Goal: Information Seeking & Learning: Learn about a topic

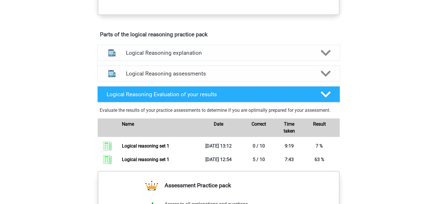
scroll to position [346, 0]
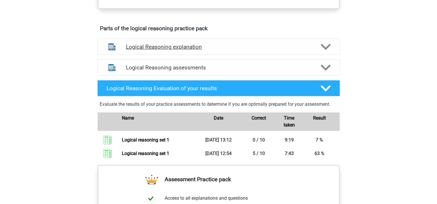
click at [324, 52] on icon at bounding box center [325, 47] width 10 height 10
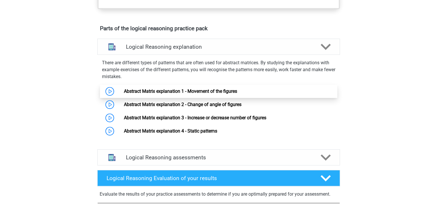
click at [173, 94] on link "Abstract Matrix explanation 1 - Movement of the figures" at bounding box center [180, 91] width 113 height 5
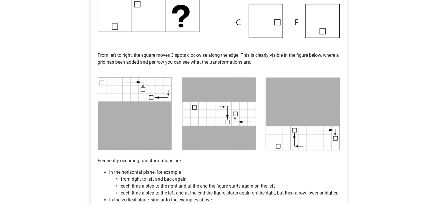
scroll to position [228, 0]
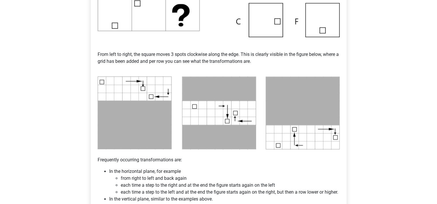
click at [131, 86] on img at bounding box center [219, 113] width 242 height 74
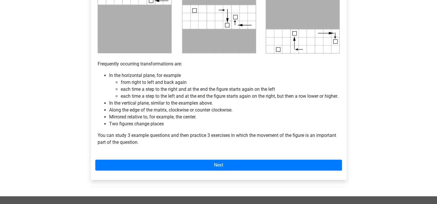
scroll to position [324, 0]
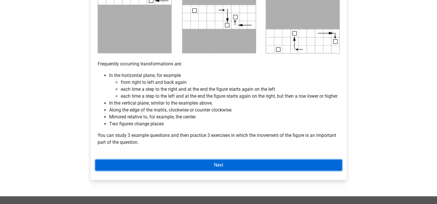
click at [197, 170] on link "Next" at bounding box center [218, 165] width 246 height 11
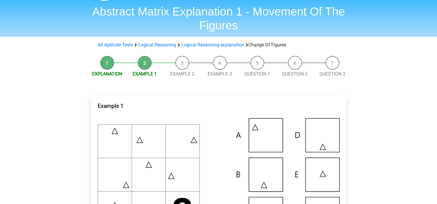
scroll to position [17, 0]
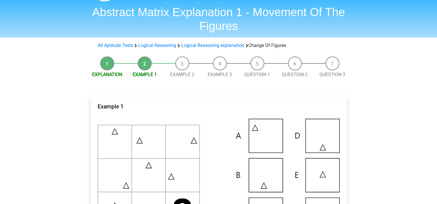
click at [108, 68] on li "Explanation" at bounding box center [107, 68] width 38 height 22
click at [106, 61] on li "Explanation" at bounding box center [107, 68] width 38 height 22
click at [158, 46] on link "Logical Reasoning" at bounding box center [157, 45] width 38 height 5
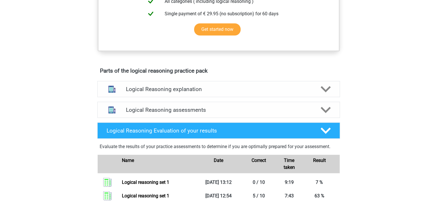
scroll to position [260, 0]
click at [241, 92] on h4 "Logical Reasoning explanation" at bounding box center [218, 89] width 185 height 7
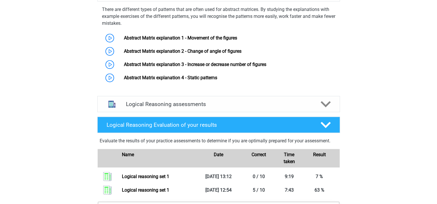
scroll to position [356, 0]
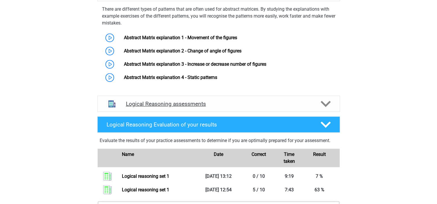
click at [200, 107] on h4 "Logical Reasoning assessments" at bounding box center [218, 104] width 185 height 7
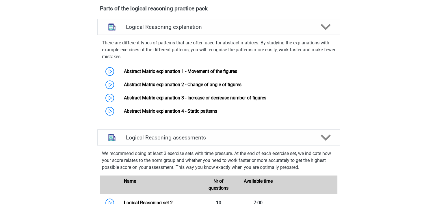
scroll to position [317, 0]
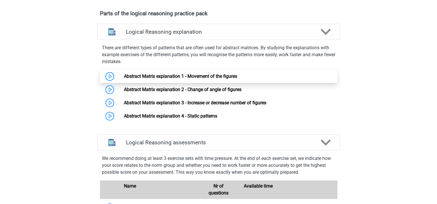
click at [124, 79] on link "Abstract Matrix explanation 1 - Movement of the figures" at bounding box center [180, 76] width 113 height 5
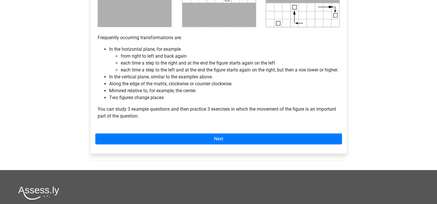
scroll to position [351, 0]
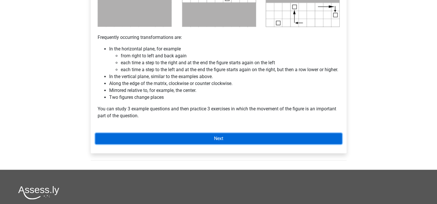
click at [184, 144] on link "Next" at bounding box center [218, 138] width 246 height 11
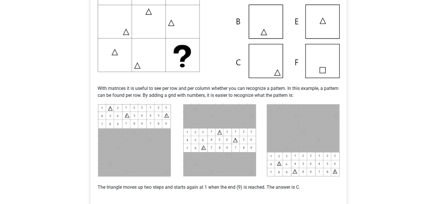
scroll to position [299, 0]
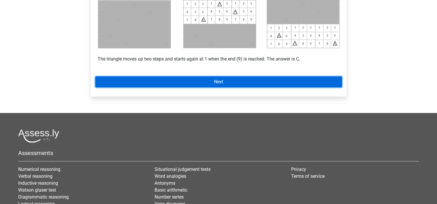
click at [253, 84] on link "Next" at bounding box center [218, 81] width 246 height 11
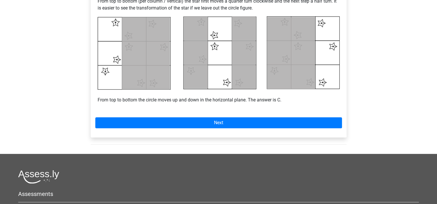
scroll to position [261, 0]
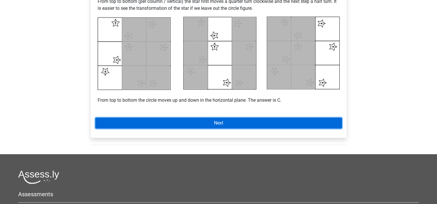
click at [156, 120] on link "Next" at bounding box center [218, 123] width 246 height 11
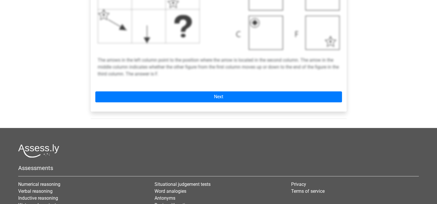
scroll to position [248, 0]
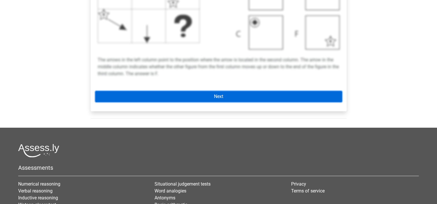
click at [209, 97] on link "Next" at bounding box center [218, 96] width 246 height 11
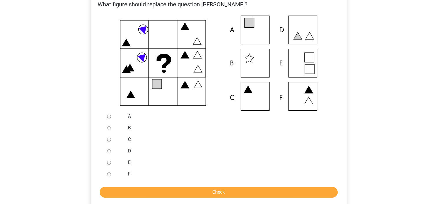
scroll to position [121, 0]
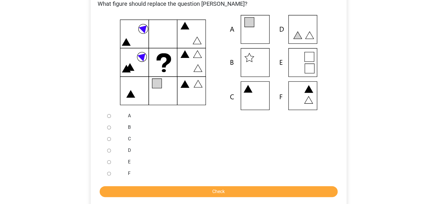
click at [111, 116] on div at bounding box center [114, 116] width 19 height 12
click at [109, 116] on input "A" at bounding box center [109, 116] width 4 height 4
radio input "true"
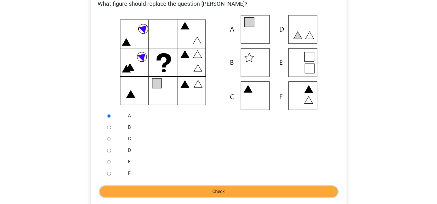
click at [171, 197] on input "Check" at bounding box center [219, 191] width 238 height 11
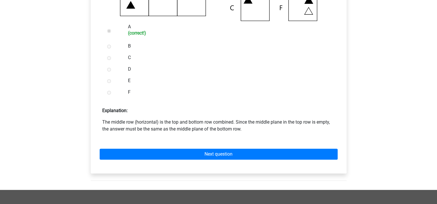
scroll to position [210, 0]
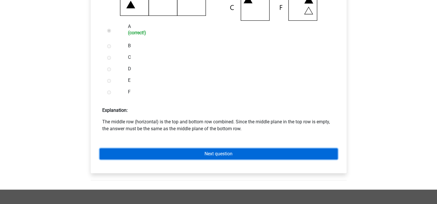
click at [210, 152] on link "Next question" at bounding box center [219, 154] width 238 height 11
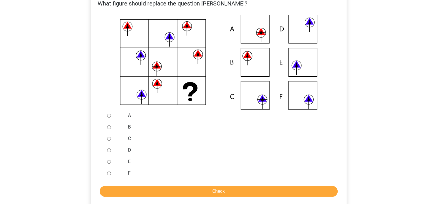
scroll to position [121, 0]
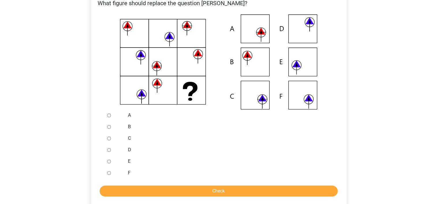
click at [110, 173] on input "F" at bounding box center [109, 173] width 4 height 4
radio input "true"
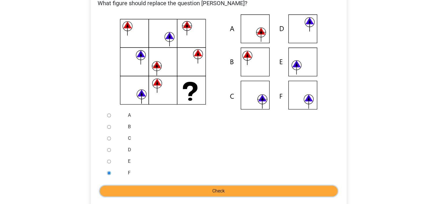
click at [215, 192] on input "Check" at bounding box center [219, 191] width 238 height 11
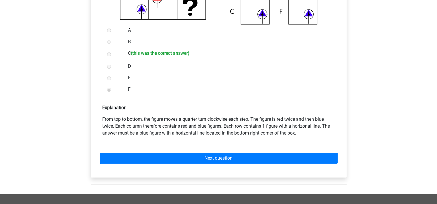
scroll to position [208, 0]
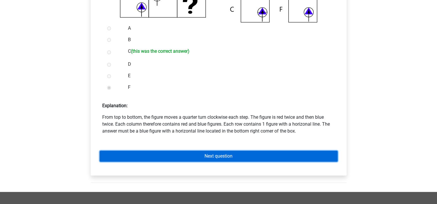
click at [225, 159] on link "Next question" at bounding box center [219, 156] width 238 height 11
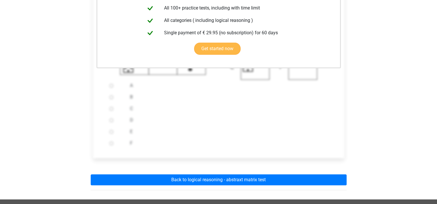
scroll to position [154, 0]
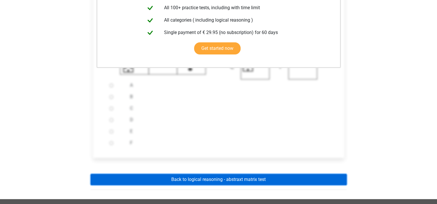
click at [223, 179] on link "Back to logical reasoning - abstraxt matrix test" at bounding box center [219, 179] width 256 height 11
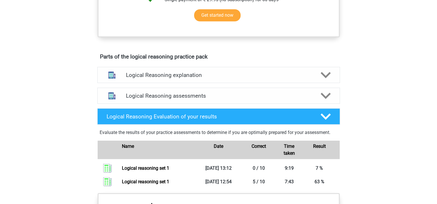
scroll to position [274, 0]
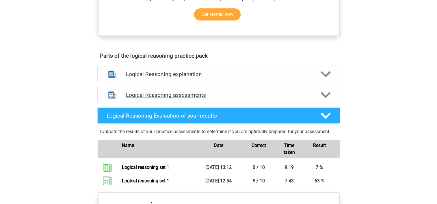
click at [234, 98] on h4 "Logical Reasoning assessments" at bounding box center [218, 95] width 185 height 7
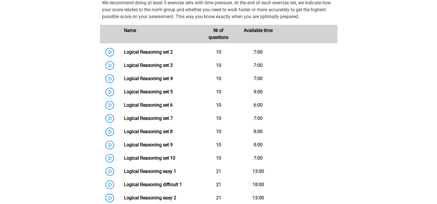
scroll to position [383, 0]
click at [124, 55] on link "Logical Reasoning set 2" at bounding box center [148, 51] width 49 height 5
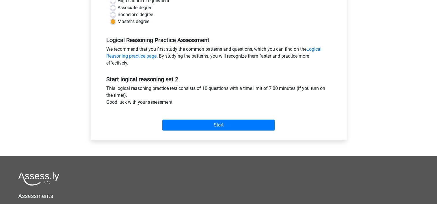
scroll to position [148, 0]
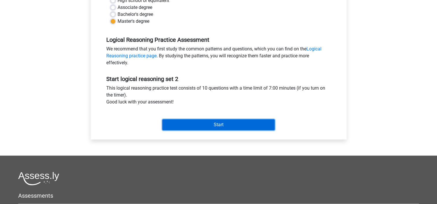
click at [202, 125] on input "Start" at bounding box center [218, 124] width 112 height 11
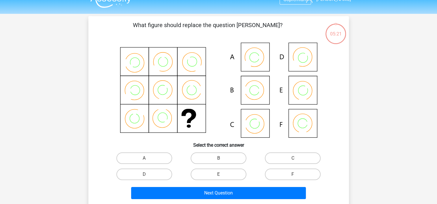
scroll to position [13, 0]
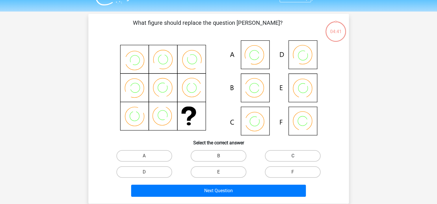
click at [285, 154] on label "C" at bounding box center [293, 156] width 56 height 12
click at [293, 156] on input "C" at bounding box center [295, 158] width 4 height 4
radio input "true"
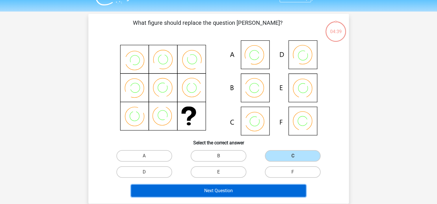
click at [232, 189] on button "Next Question" at bounding box center [218, 191] width 175 height 12
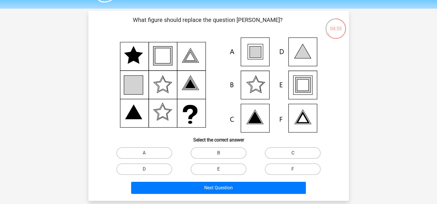
scroll to position [15, 0]
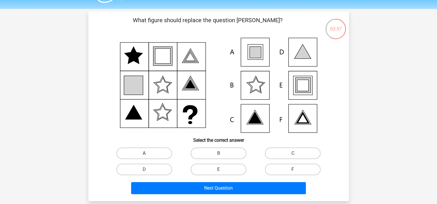
click at [151, 153] on label "A" at bounding box center [144, 154] width 56 height 12
click at [148, 154] on input "A" at bounding box center [146, 156] width 4 height 4
radio input "true"
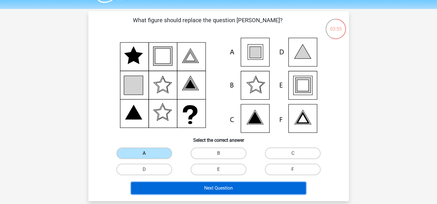
click at [222, 186] on button "Next Question" at bounding box center [218, 188] width 175 height 12
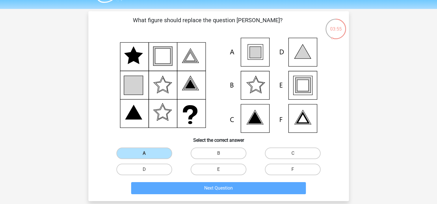
scroll to position [27, 0]
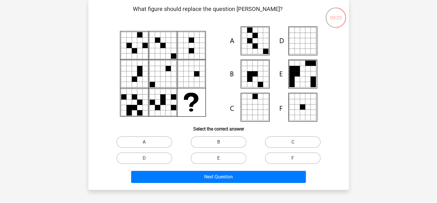
click at [143, 141] on label "A" at bounding box center [144, 142] width 56 height 12
click at [144, 142] on input "A" at bounding box center [146, 144] width 4 height 4
radio input "true"
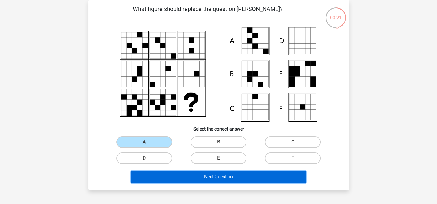
click at [217, 177] on button "Next Question" at bounding box center [218, 177] width 175 height 12
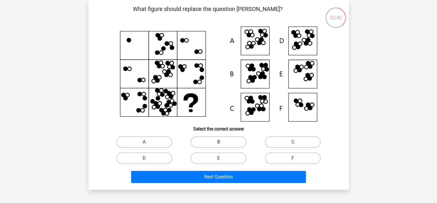
click at [220, 138] on label "B" at bounding box center [218, 142] width 56 height 12
click at [220, 142] on input "B" at bounding box center [220, 144] width 4 height 4
radio input "true"
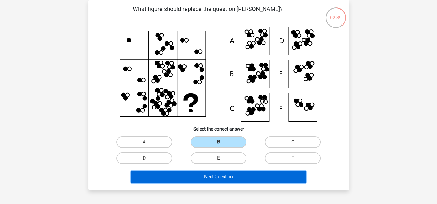
click at [222, 178] on button "Next Question" at bounding box center [218, 177] width 175 height 12
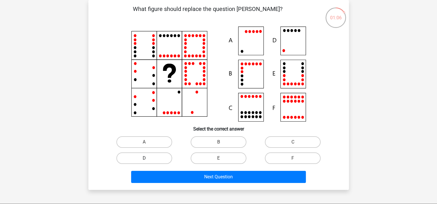
click at [160, 155] on label "D" at bounding box center [144, 159] width 56 height 12
click at [148, 158] on input "D" at bounding box center [146, 160] width 4 height 4
radio input "true"
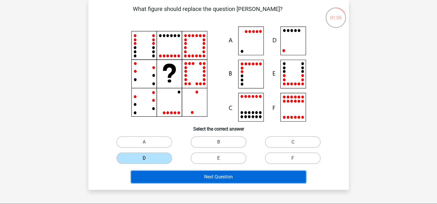
click at [207, 177] on button "Next Question" at bounding box center [218, 177] width 175 height 12
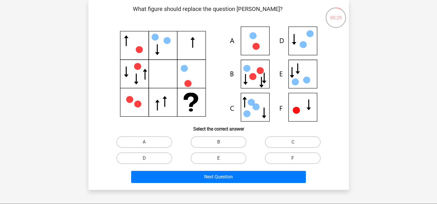
click at [283, 158] on label "F" at bounding box center [293, 159] width 56 height 12
click at [293, 158] on input "F" at bounding box center [295, 160] width 4 height 4
radio input "true"
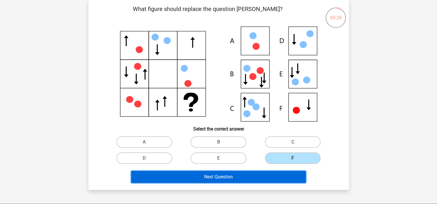
click at [233, 176] on button "Next Question" at bounding box center [218, 177] width 175 height 12
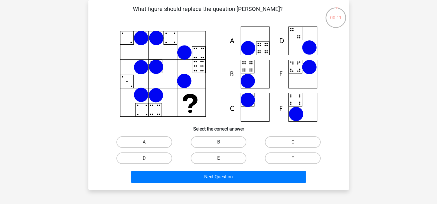
click at [218, 142] on label "B" at bounding box center [218, 142] width 56 height 12
click at [218, 142] on input "B" at bounding box center [220, 144] width 4 height 4
radio input "true"
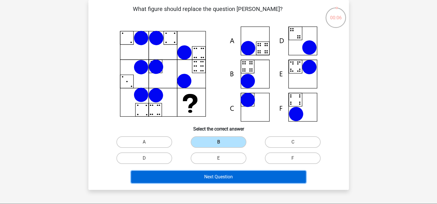
click at [222, 179] on button "Next Question" at bounding box center [218, 177] width 175 height 12
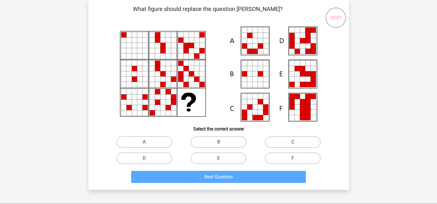
click at [252, 107] on icon at bounding box center [254, 106] width 5 height 5
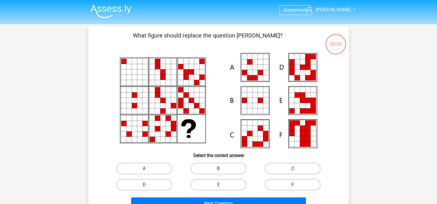
scroll to position [27, 0]
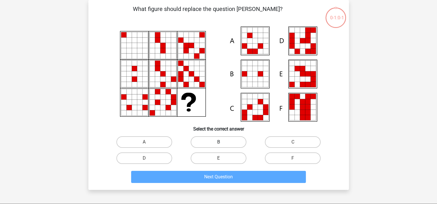
click at [215, 143] on label "B" at bounding box center [218, 142] width 56 height 12
click at [218, 143] on input "B" at bounding box center [220, 144] width 4 height 4
radio input "true"
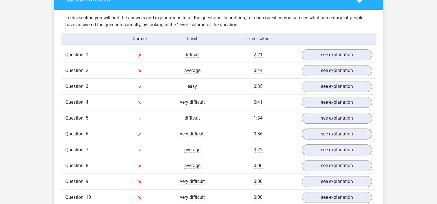
scroll to position [439, 0]
click at [323, 57] on link "see explanation" at bounding box center [336, 54] width 81 height 13
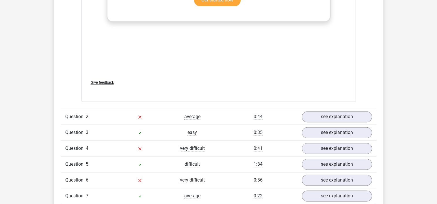
scroll to position [841, 0]
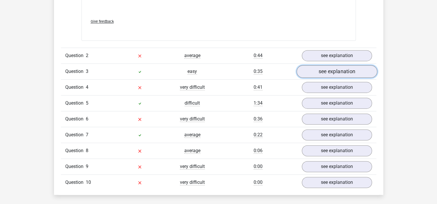
click at [337, 70] on link "see explanation" at bounding box center [336, 71] width 81 height 13
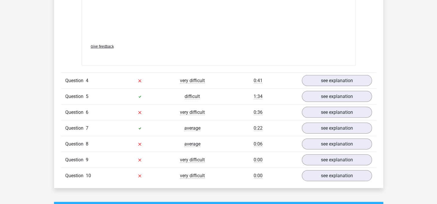
scroll to position [1235, 0]
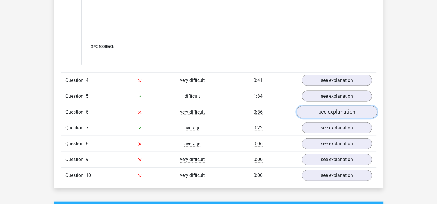
click at [328, 110] on link "see explanation" at bounding box center [336, 112] width 81 height 13
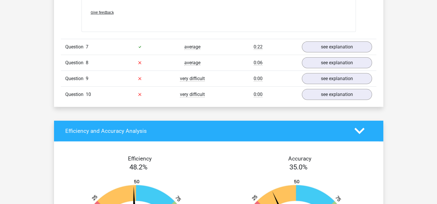
scroll to position [1704, 0]
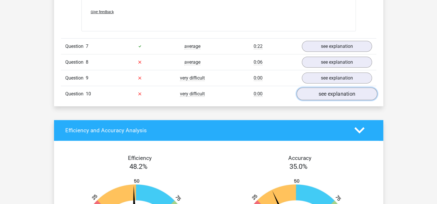
click at [320, 94] on link "see explanation" at bounding box center [336, 94] width 81 height 13
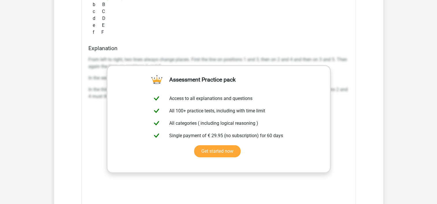
scroll to position [1946, 0]
